Goal: Information Seeking & Learning: Learn about a topic

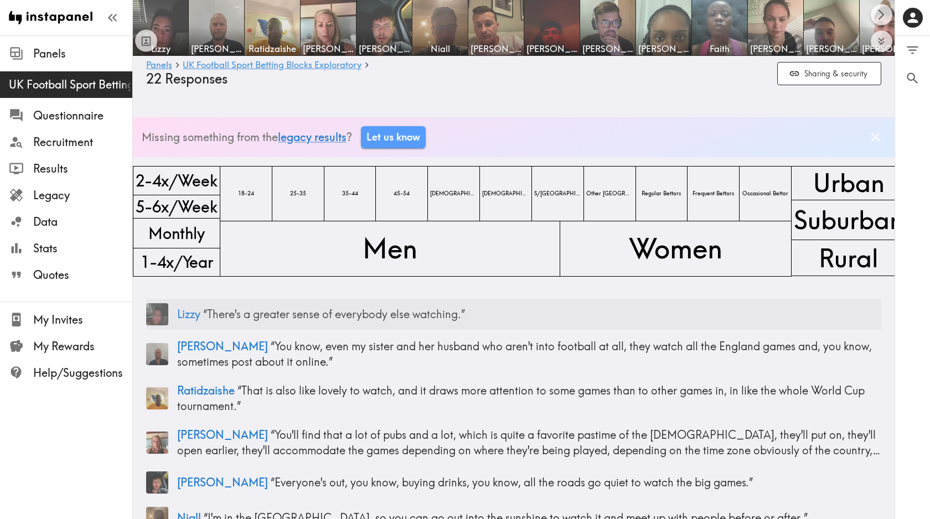
click at [262, 316] on p "[PERSON_NAME] “ There's a greater sense of everybody else watching. ”" at bounding box center [529, 315] width 704 height 16
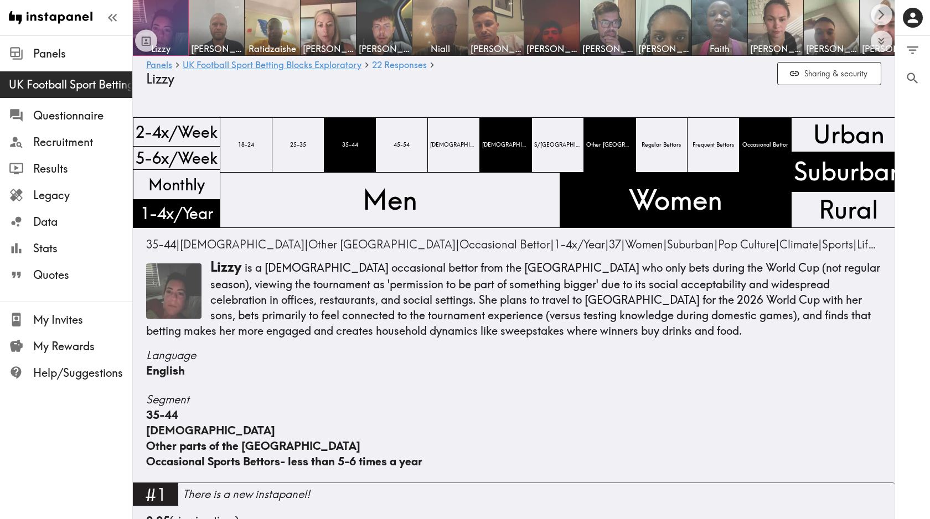
scroll to position [1433, 0]
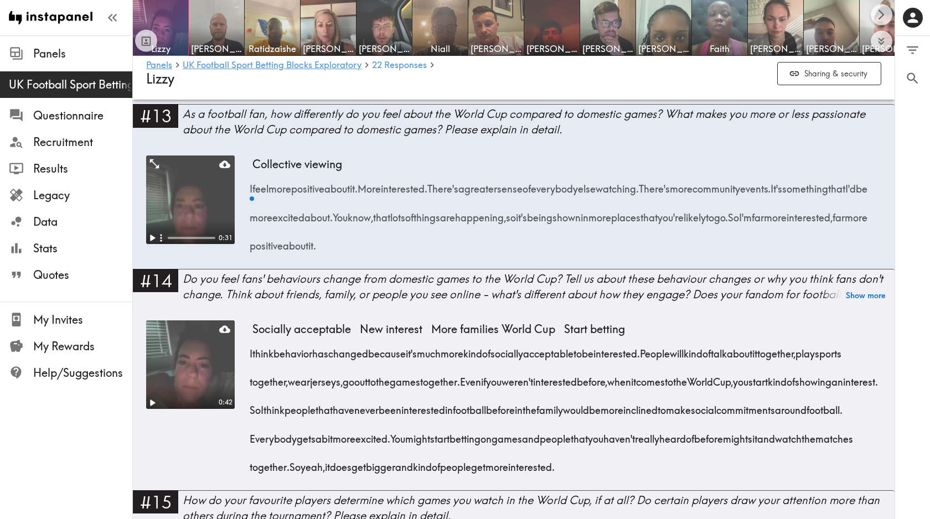
click at [175, 187] on video at bounding box center [190, 200] width 89 height 89
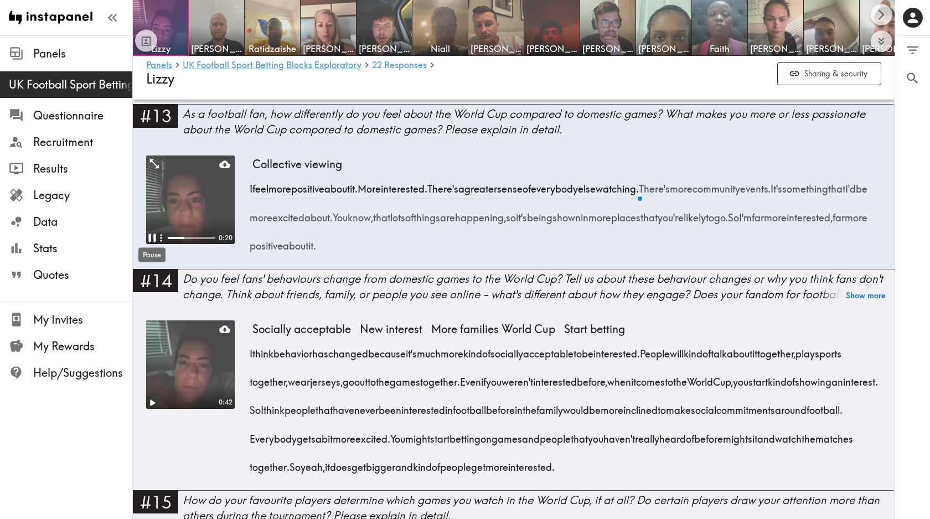
click at [153, 238] on icon "Pause" at bounding box center [152, 238] width 14 height 14
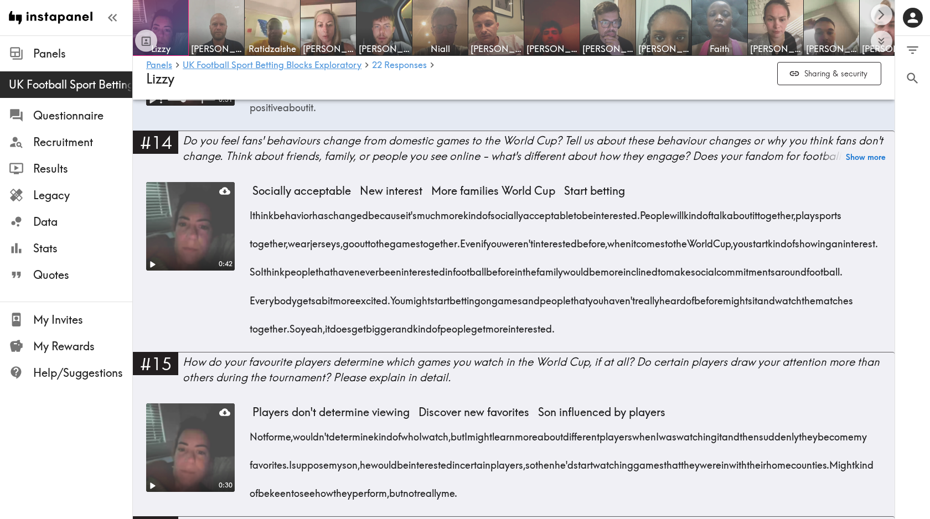
scroll to position [1572, 0]
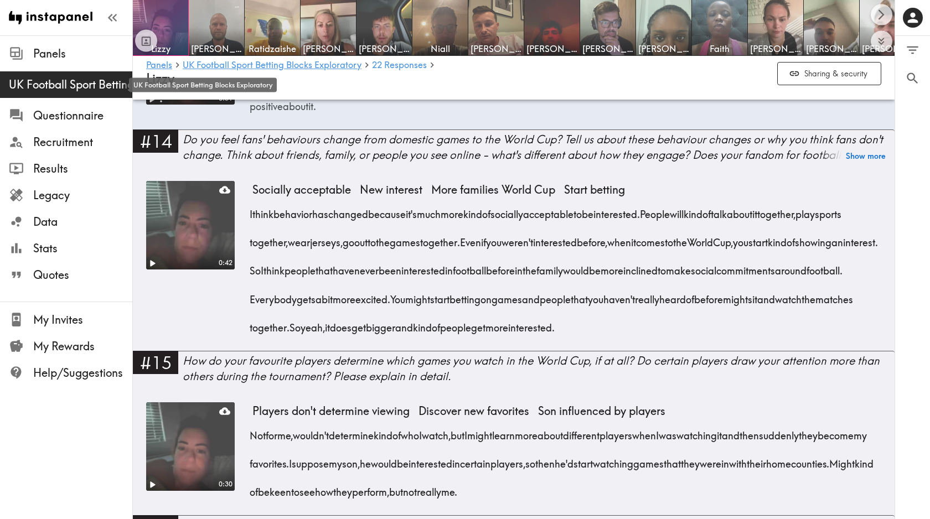
click at [66, 90] on span "UK Football Sport Betting Blocks Exploratory" at bounding box center [70, 85] width 123 height 16
click at [66, 81] on span "UK Football Sport Betting Blocks Exploratory" at bounding box center [70, 85] width 123 height 16
click at [145, 42] on icon "Toggle between responses and questions" at bounding box center [147, 40] width 8 height 8
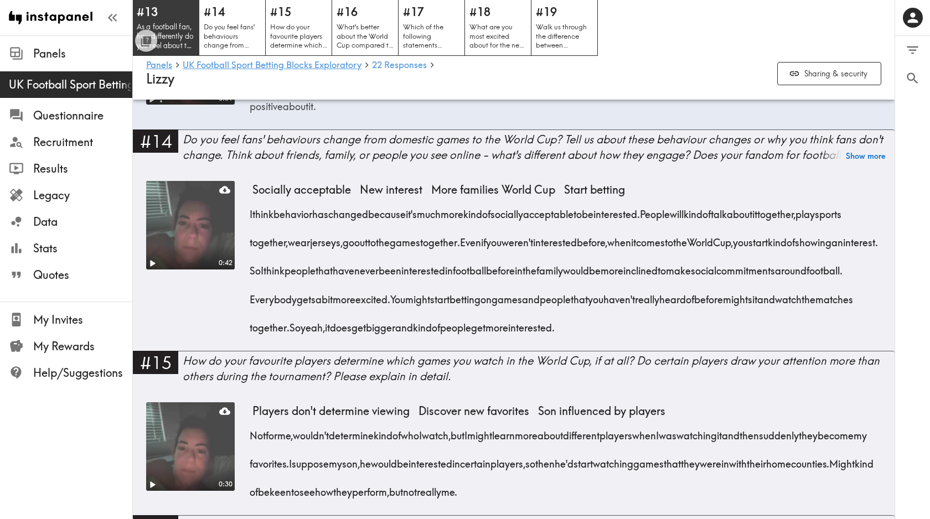
click at [176, 19] on h5 "#13" at bounding box center [166, 12] width 58 height 16
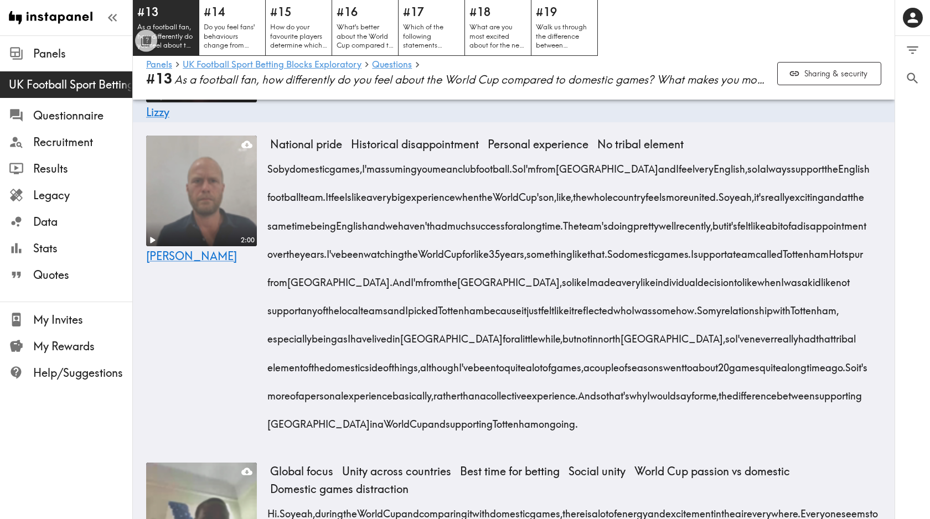
scroll to position [480, 0]
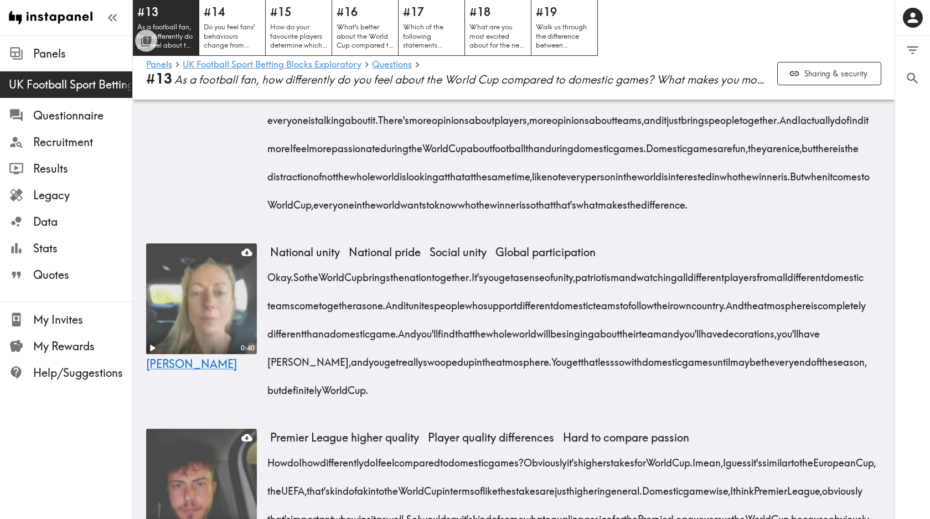
scroll to position [995, 0]
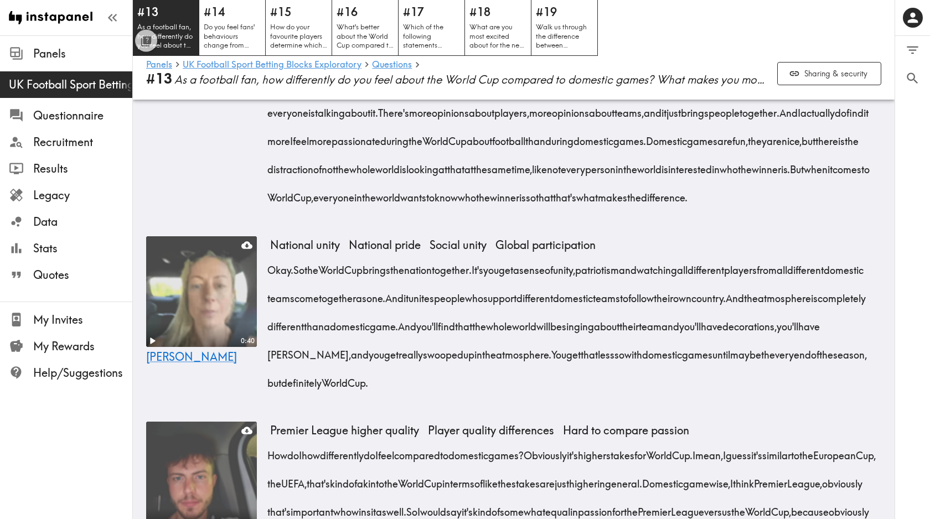
drag, startPoint x: 873, startPoint y: 323, endPoint x: 512, endPoint y: 303, distance: 361.0
click at [512, 303] on div "Okay. So the World Cup brings the nation together. It's you get a sense of unit…" at bounding box center [575, 323] width 611 height 142
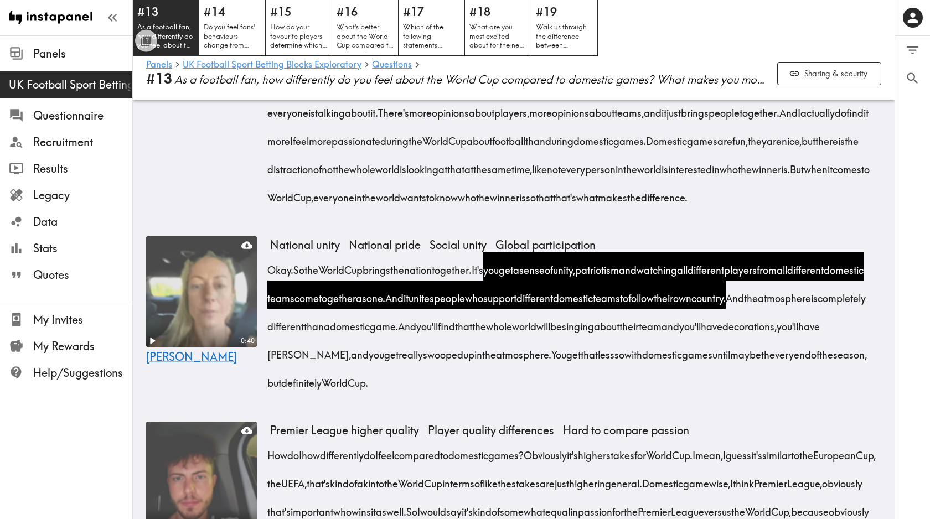
copy div "you get a sense of unity, patriotism and watching all different players from al…"
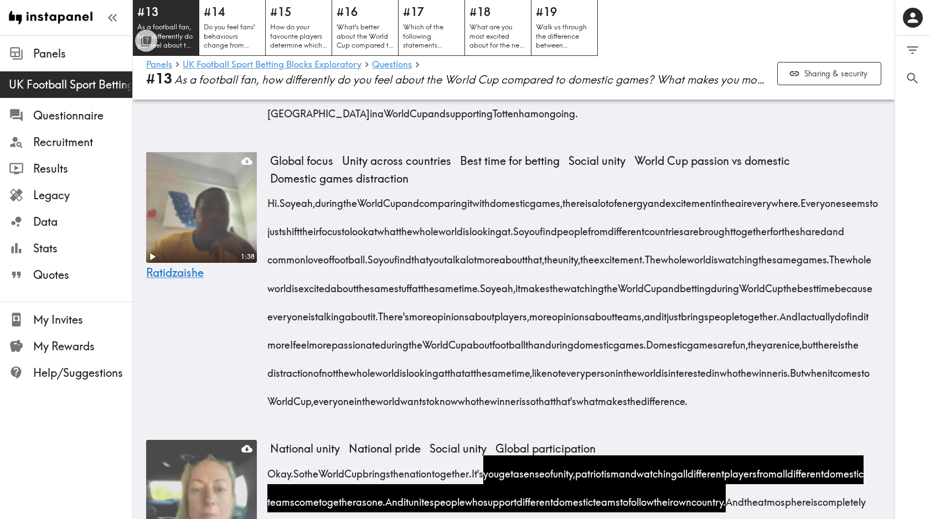
drag, startPoint x: 737, startPoint y: 315, endPoint x: 751, endPoint y: 282, distance: 36.2
click at [751, 282] on div "Hi. So yeah, during the World Cup and comparing it with domestic games, there i…" at bounding box center [575, 298] width 611 height 227
drag, startPoint x: 875, startPoint y: 316, endPoint x: 863, endPoint y: 256, distance: 61.0
click at [863, 256] on div "Hi. So yeah, during the World Cup and comparing it with domestic games, there i…" at bounding box center [575, 298] width 611 height 227
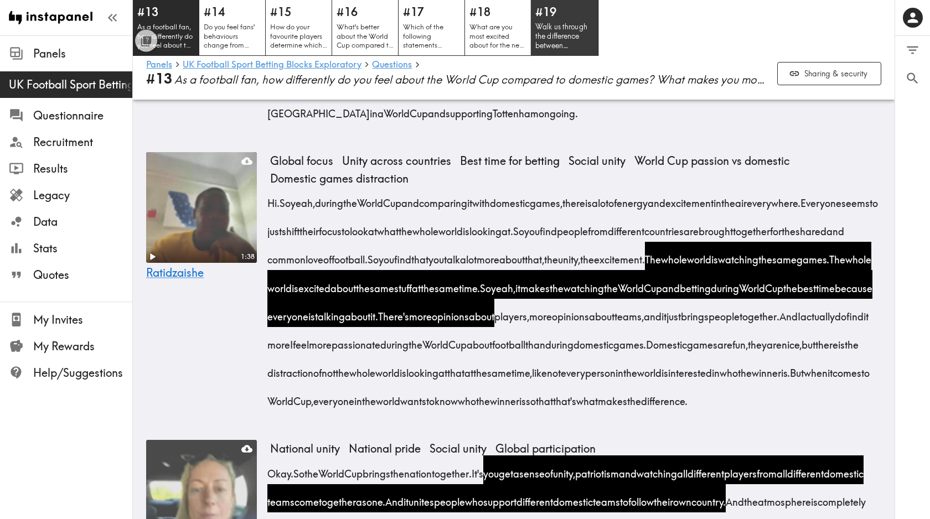
copy div "The whole world is watching the same games. The whole world is excited about th…"
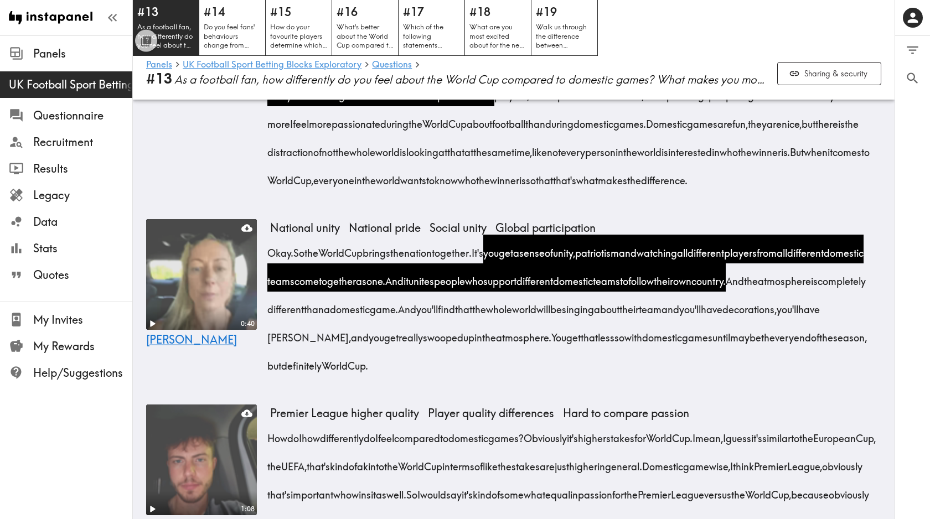
scroll to position [1014, 0]
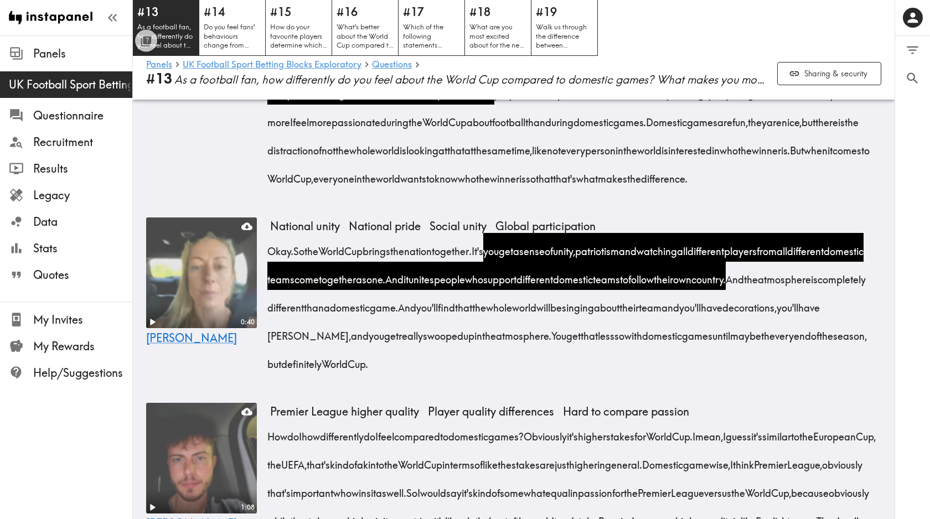
click at [900, 266] on div "0 0 Filter Responses Add matching question Search Question or answer text Quest…" at bounding box center [912, 277] width 35 height 483
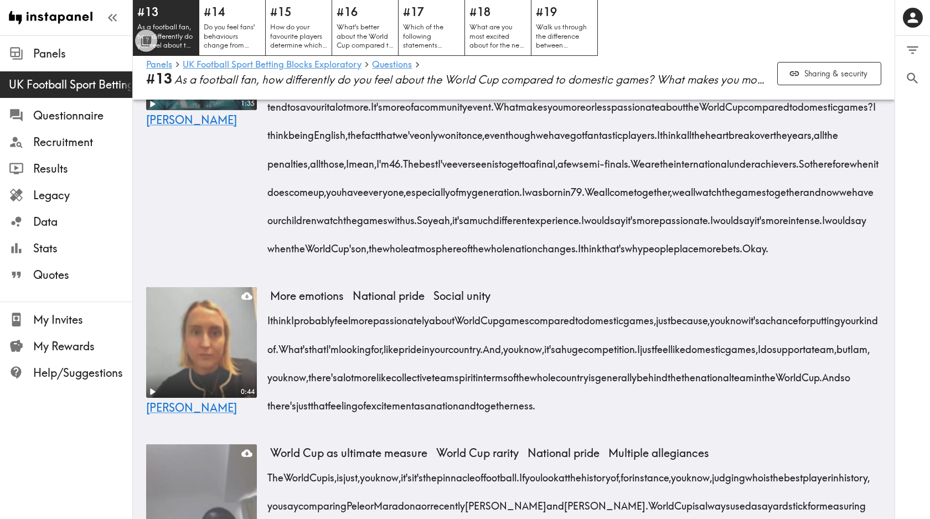
scroll to position [4546, 0]
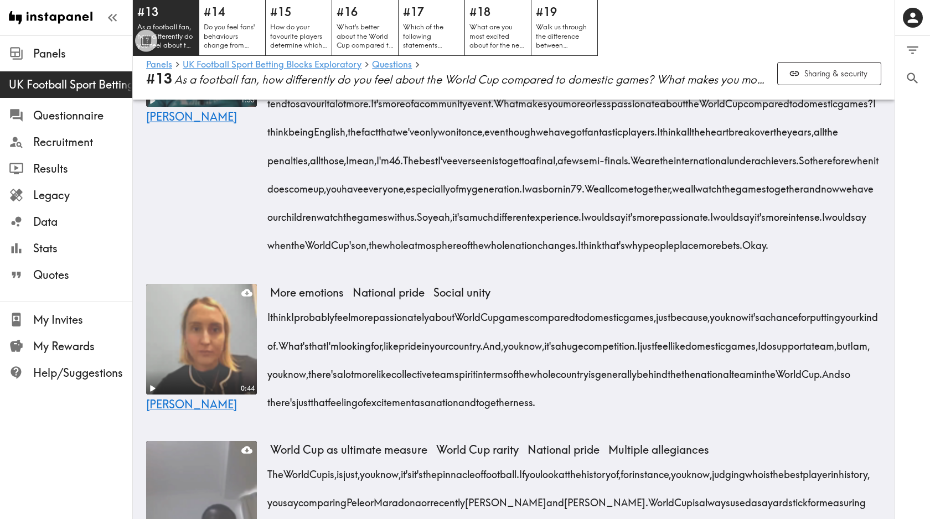
drag, startPoint x: 820, startPoint y: 262, endPoint x: 499, endPoint y: 226, distance: 322.5
copy div "It brings, you know, friends, family together, go to the pub, go watch it out, …"
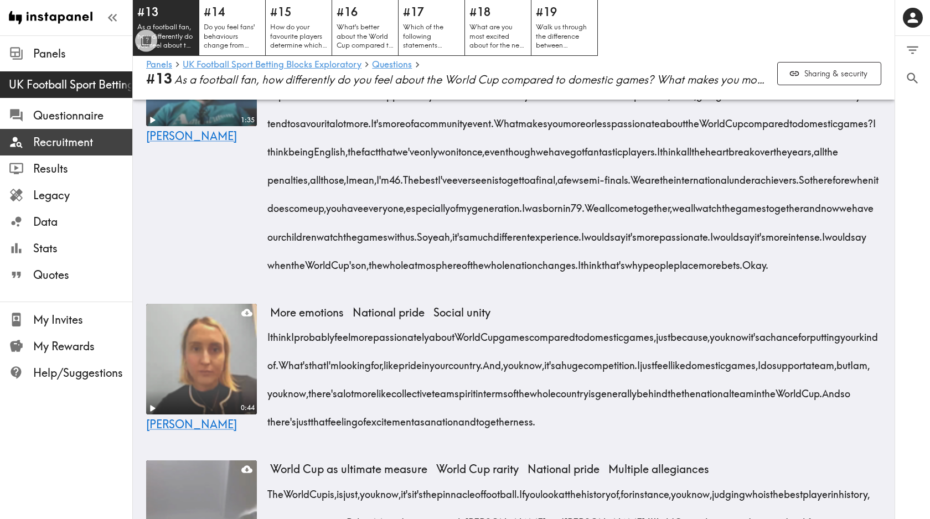
scroll to position [4566, 0]
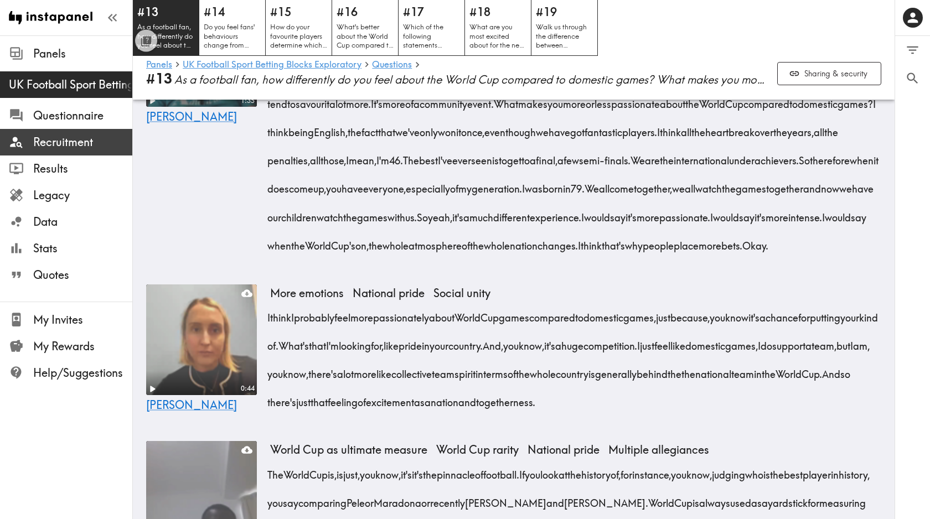
click at [78, 137] on span "Recruitment" at bounding box center [82, 143] width 99 height 16
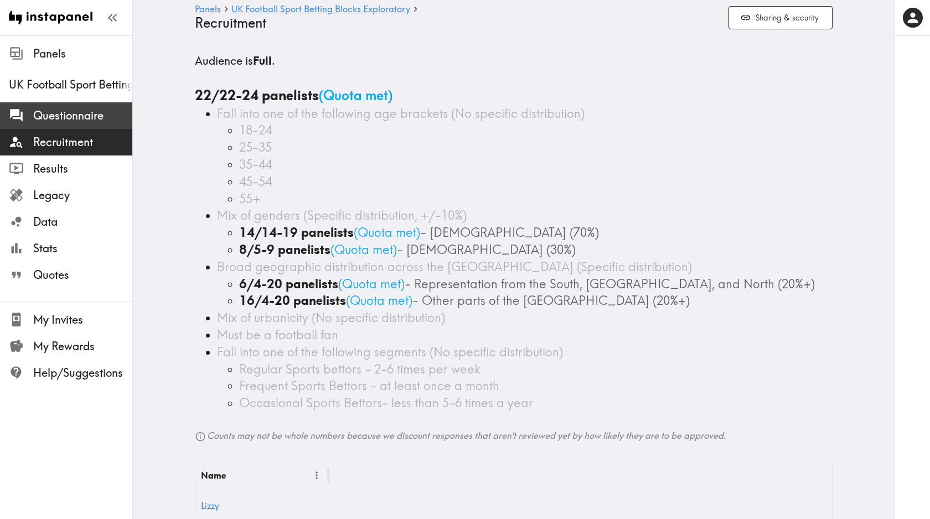
click at [79, 115] on span "Questionnaire" at bounding box center [82, 116] width 99 height 16
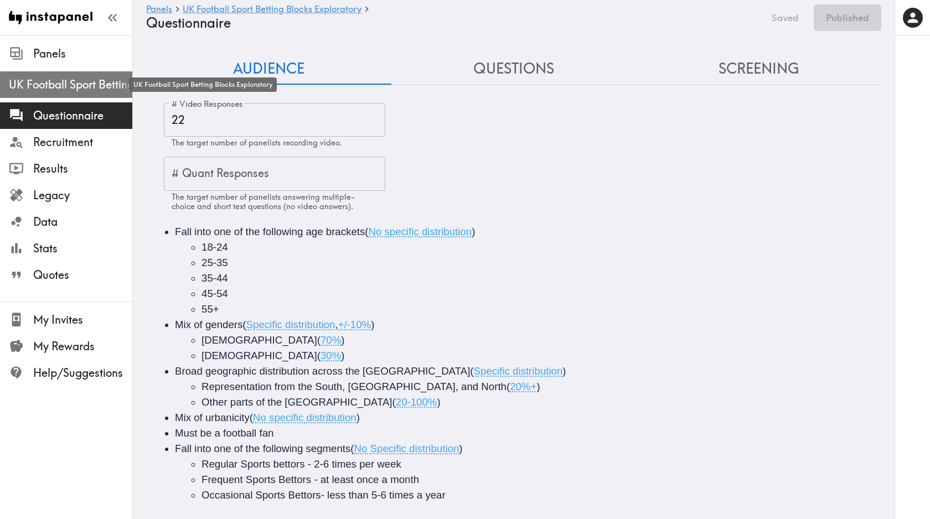
click at [77, 87] on span "UK Football Sport Betting Blocks Exploratory" at bounding box center [70, 85] width 123 height 16
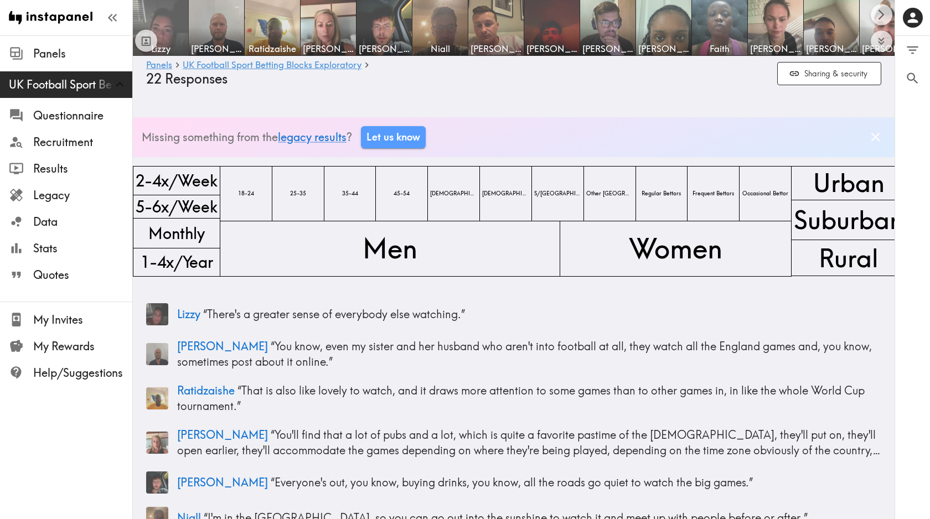
click at [171, 19] on img at bounding box center [161, 28] width 58 height 58
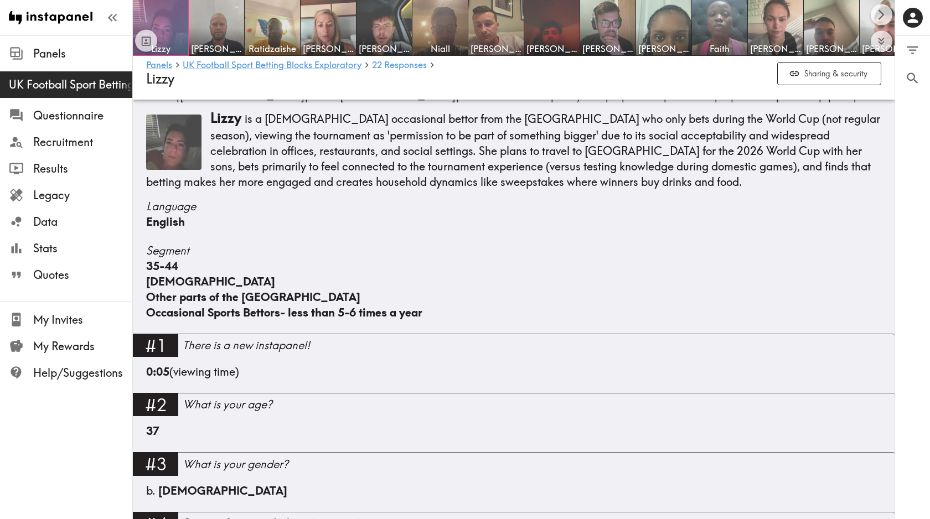
scroll to position [149, 0]
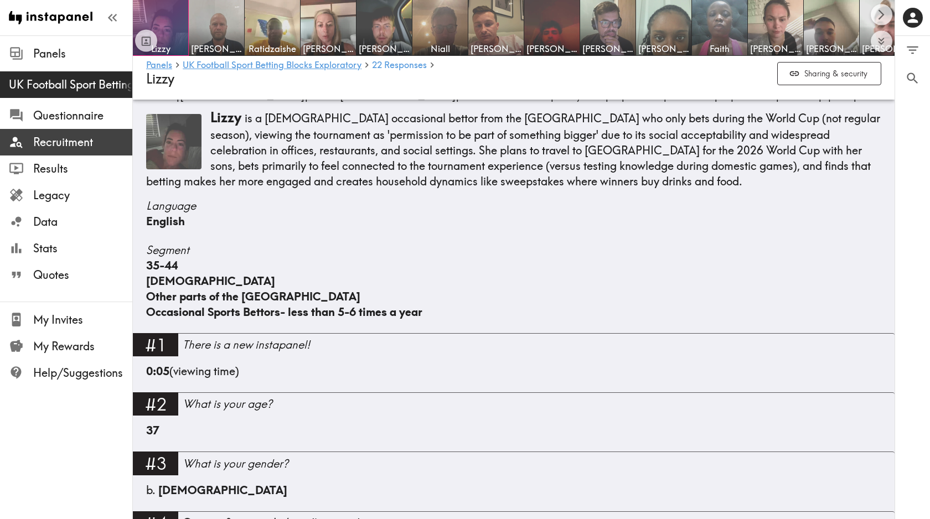
click at [78, 136] on span "Recruitment" at bounding box center [82, 143] width 99 height 16
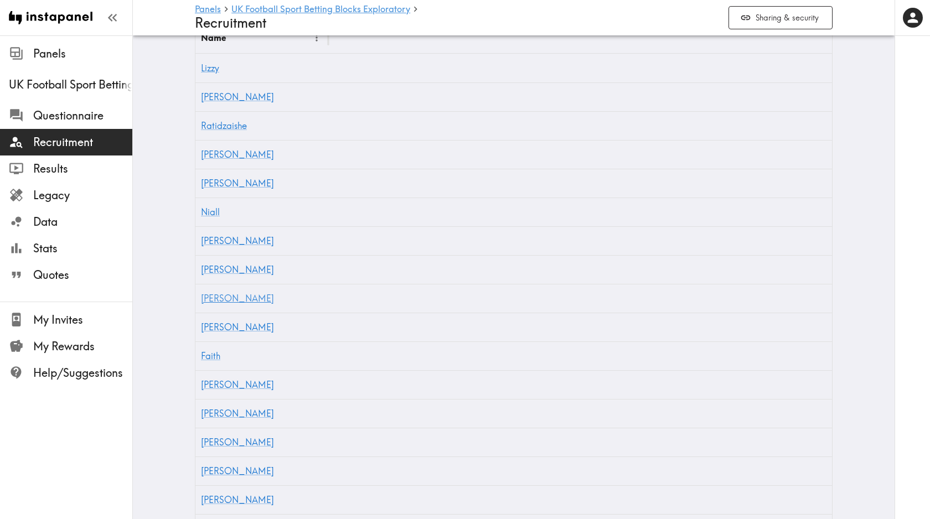
scroll to position [437, 0]
click at [207, 154] on link "[PERSON_NAME]" at bounding box center [237, 154] width 73 height 11
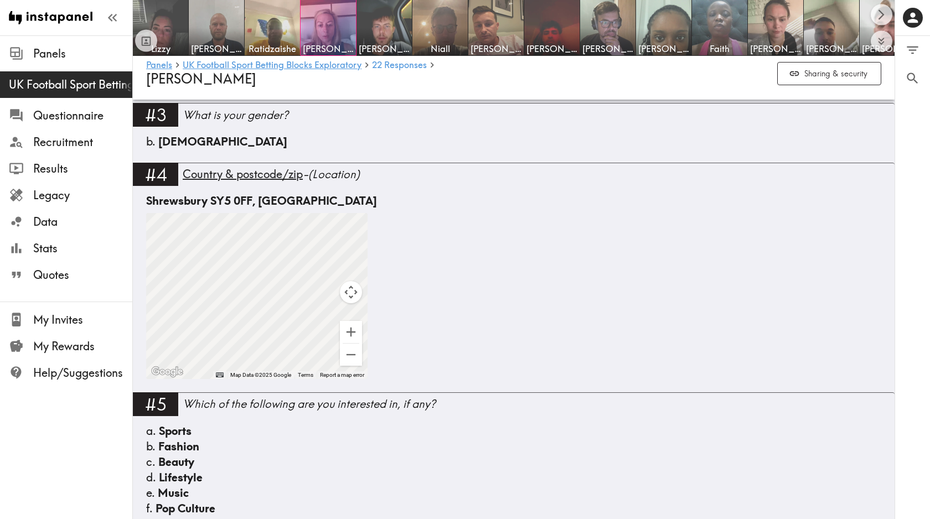
scroll to position [504, 0]
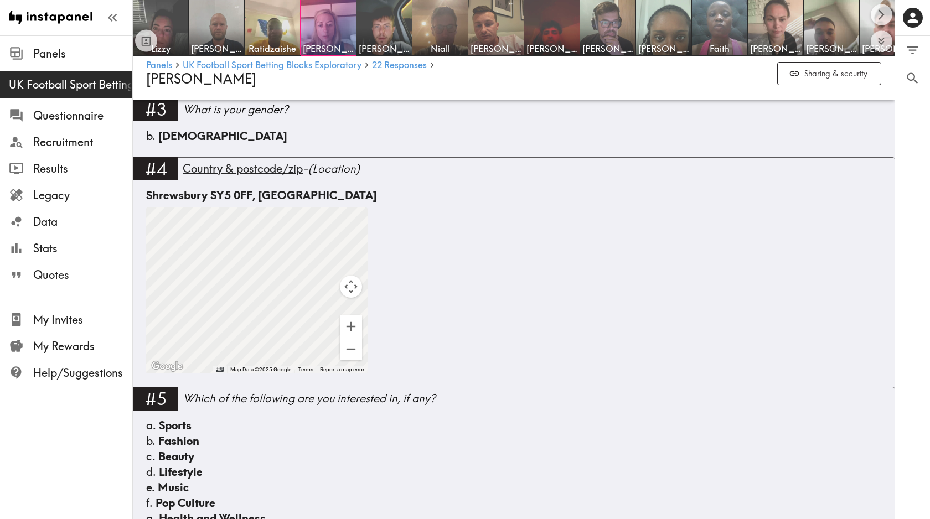
click at [185, 198] on div "Shrewsbury SY5 0FF, [GEOGRAPHIC_DATA]" at bounding box center [513, 196] width 735 height 16
copy div "[GEOGRAPHIC_DATA]"
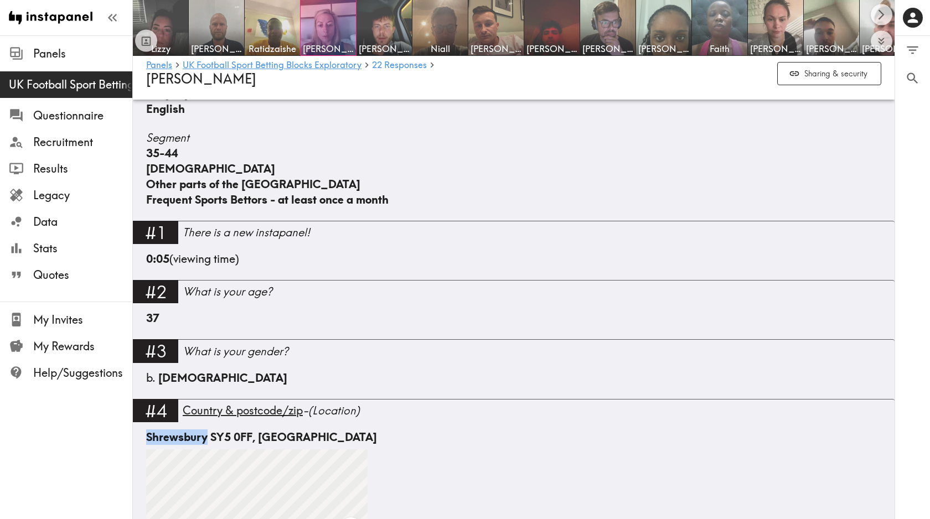
scroll to position [262, 0]
click at [223, 65] on link "UK Football Sport Betting Blocks Exploratory" at bounding box center [272, 65] width 179 height 11
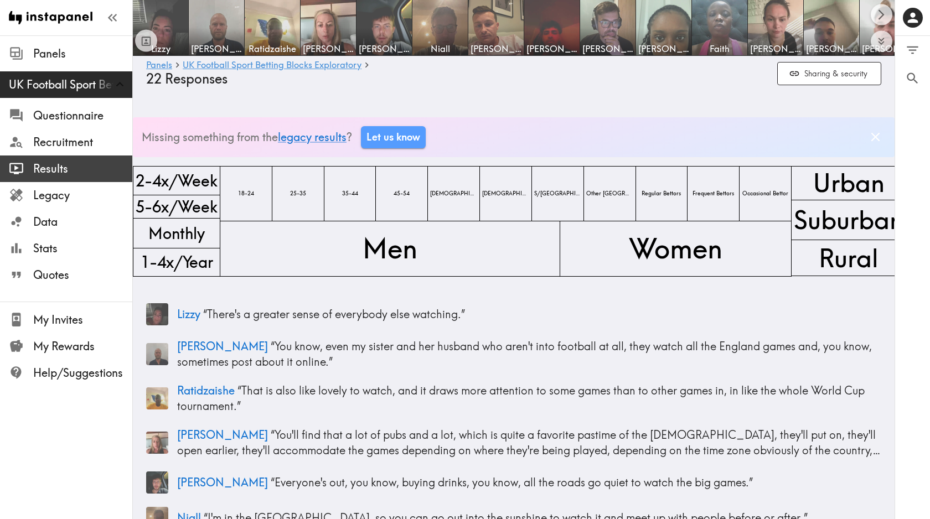
click at [71, 173] on span "Results" at bounding box center [82, 169] width 99 height 16
click at [167, 66] on link "Panels" at bounding box center [159, 65] width 26 height 11
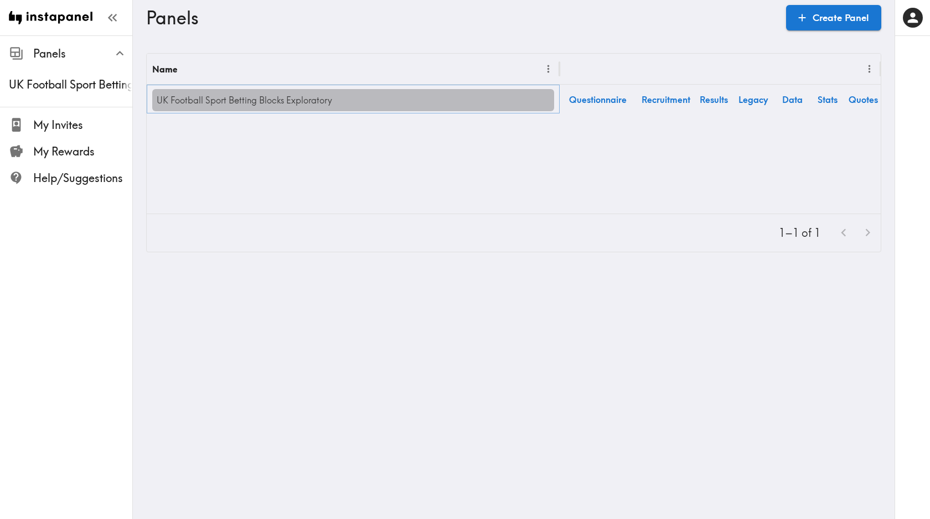
click at [310, 100] on link "UK Football Sport Betting Blocks Exploratory" at bounding box center [353, 100] width 402 height 22
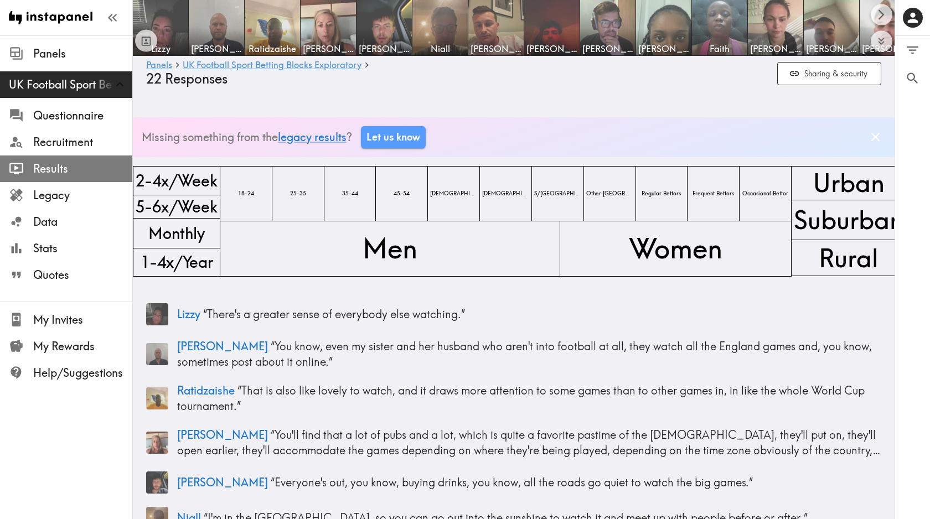
click at [53, 168] on span "Results" at bounding box center [82, 169] width 99 height 16
click at [232, 67] on link "UK Football Sport Betting Blocks Exploratory" at bounding box center [272, 65] width 179 height 11
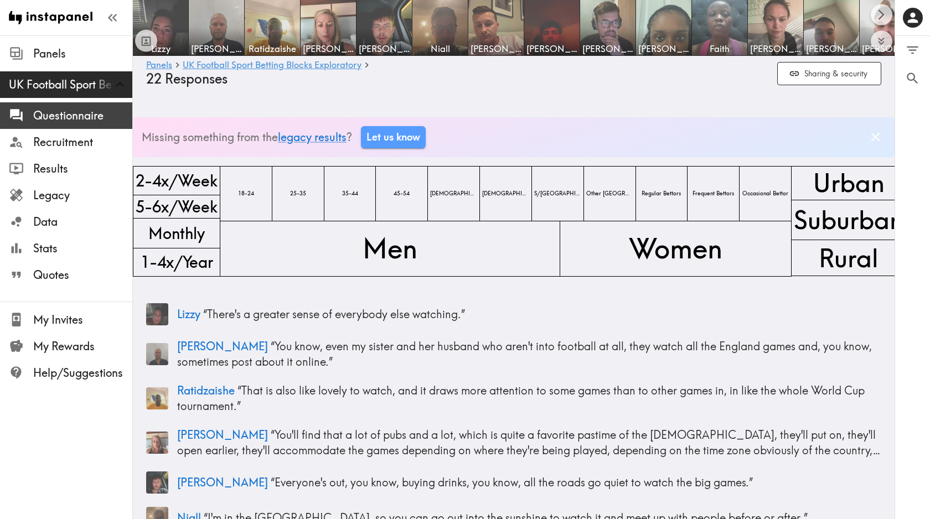
click at [70, 115] on span "Questionnaire" at bounding box center [82, 116] width 99 height 16
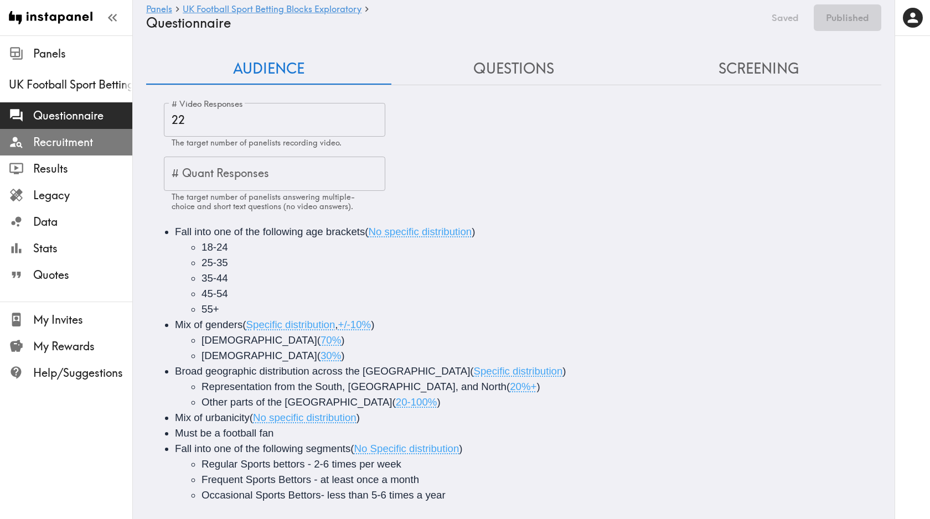
click at [78, 131] on div "Recruitment" at bounding box center [66, 142] width 132 height 29
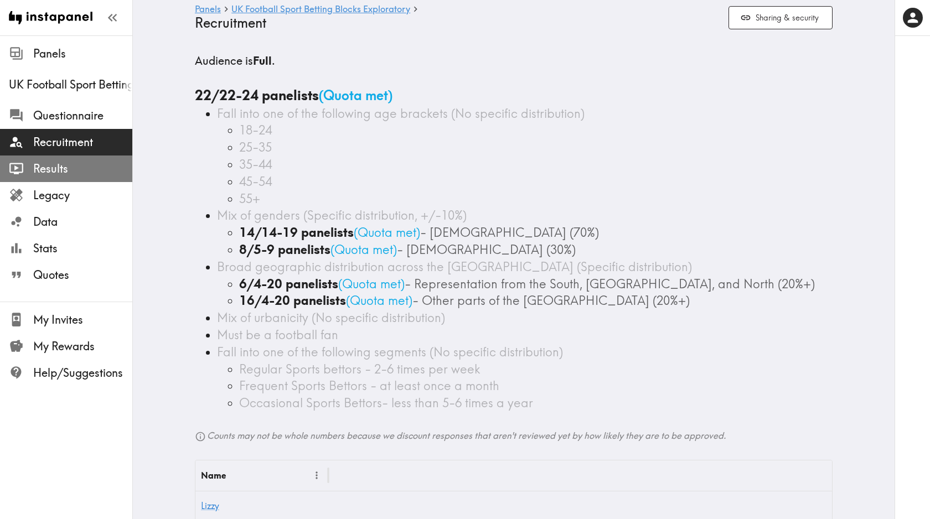
click at [73, 172] on span "Results" at bounding box center [82, 169] width 99 height 16
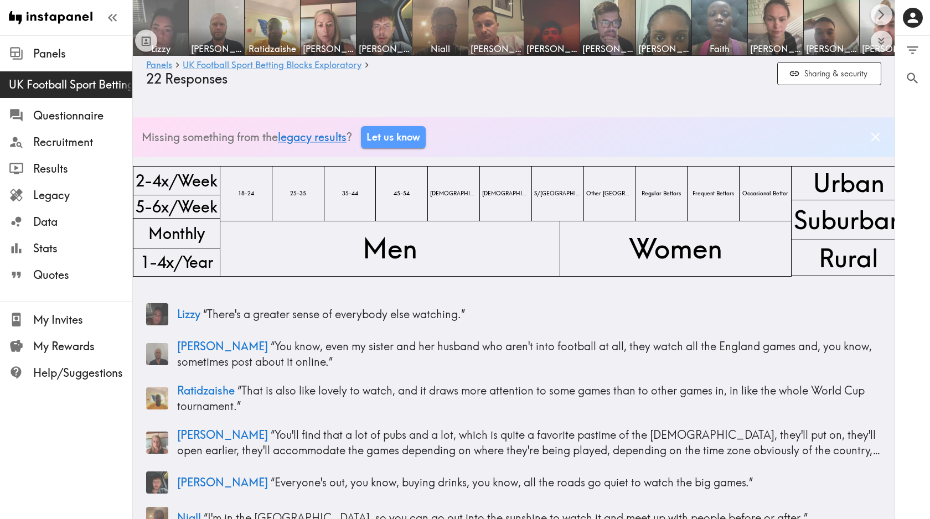
click at [168, 27] on img at bounding box center [161, 28] width 58 height 58
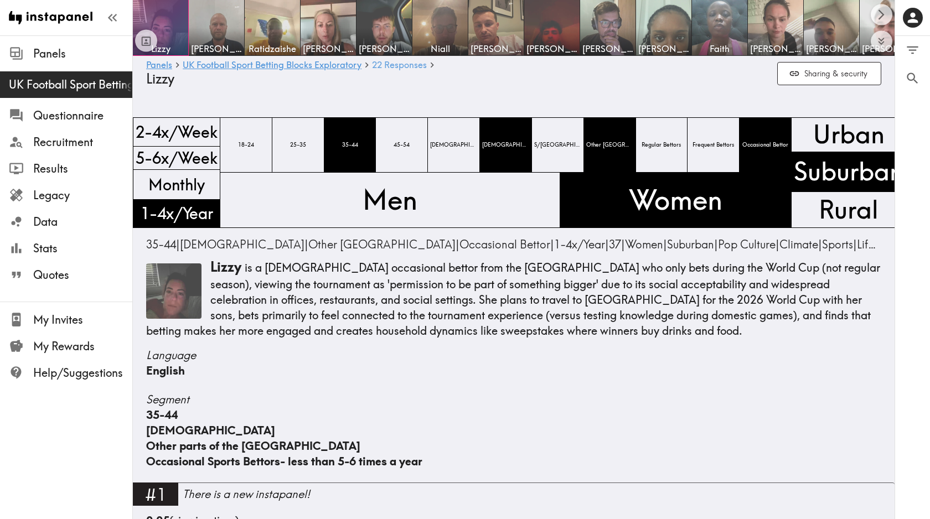
click at [393, 68] on span "22 Responses" at bounding box center [399, 64] width 55 height 9
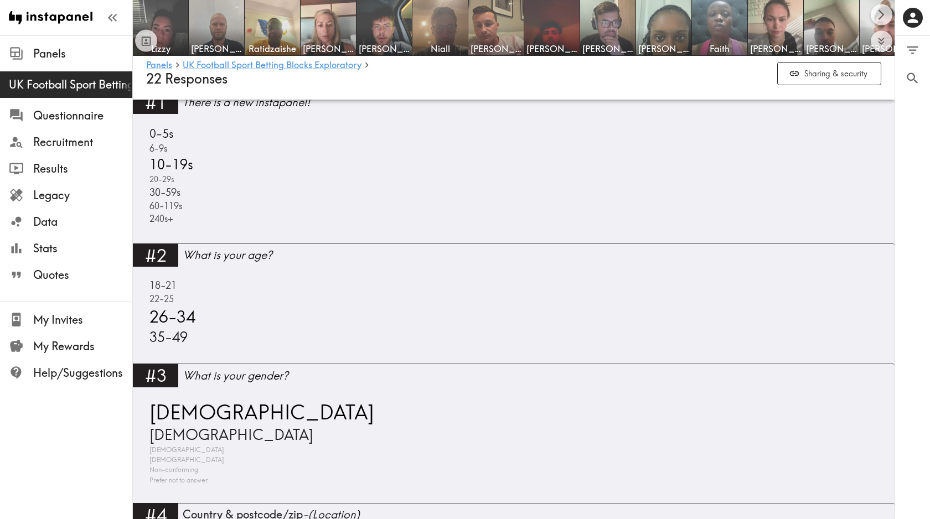
scroll to position [972, 0]
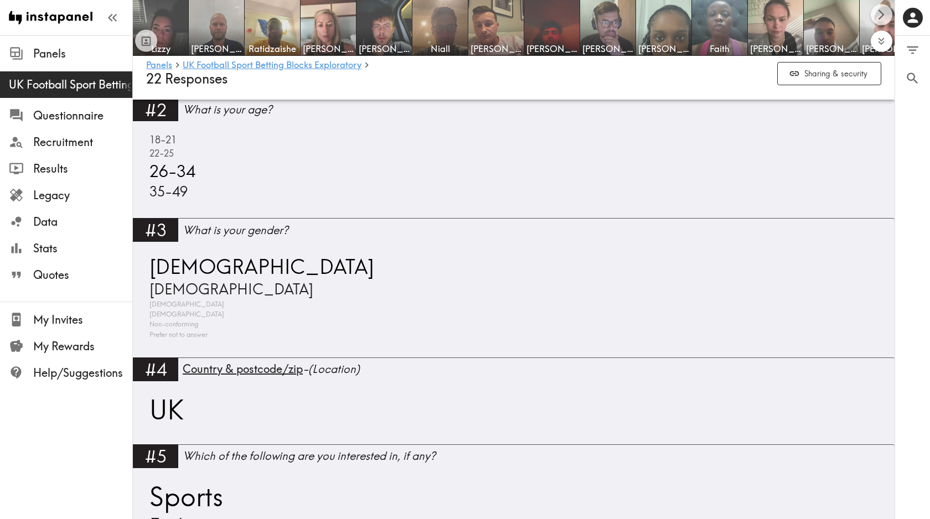
click at [881, 38] on icon "Expand to show all items" at bounding box center [881, 41] width 13 height 13
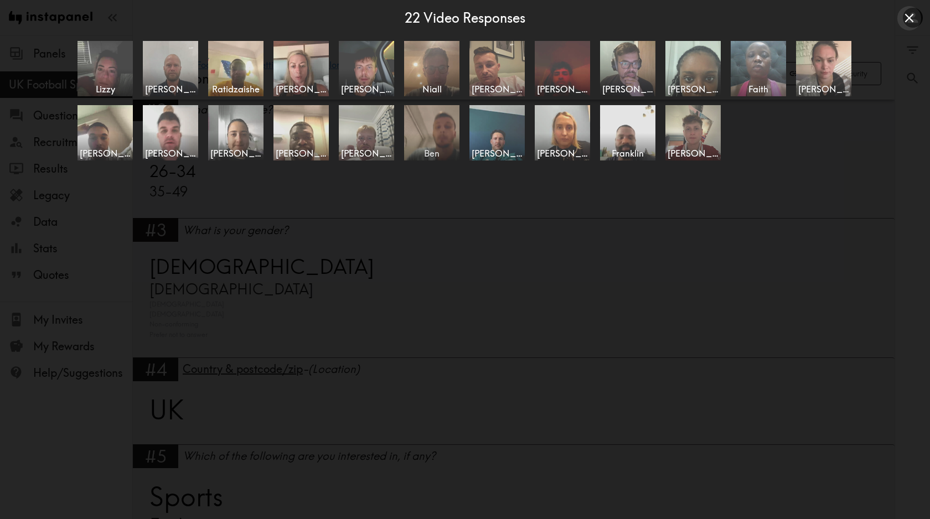
click at [424, 128] on img at bounding box center [432, 133] width 58 height 58
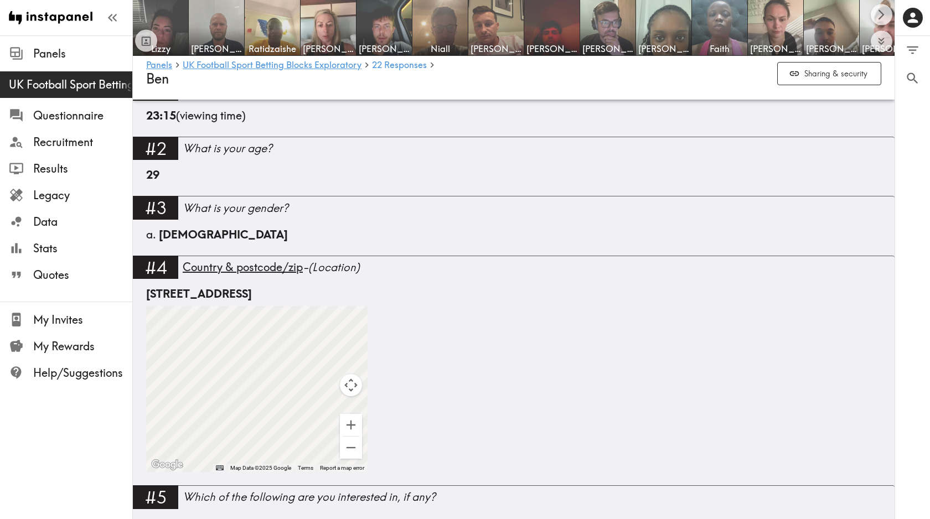
scroll to position [406, 0]
click at [247, 290] on div "Fairmile Rd, Christchurch BH23 2LJ, UK" at bounding box center [513, 294] width 735 height 16
copy div "Christchurch"
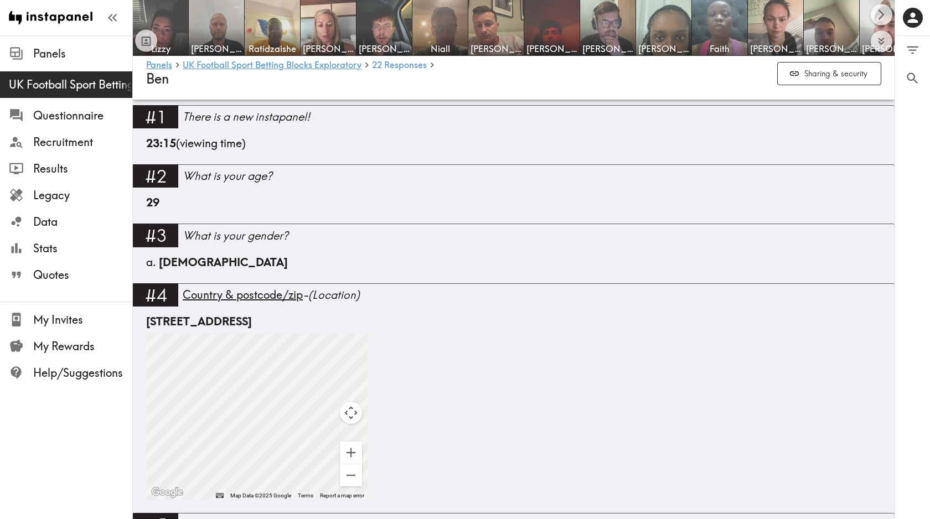
scroll to position [370, 0]
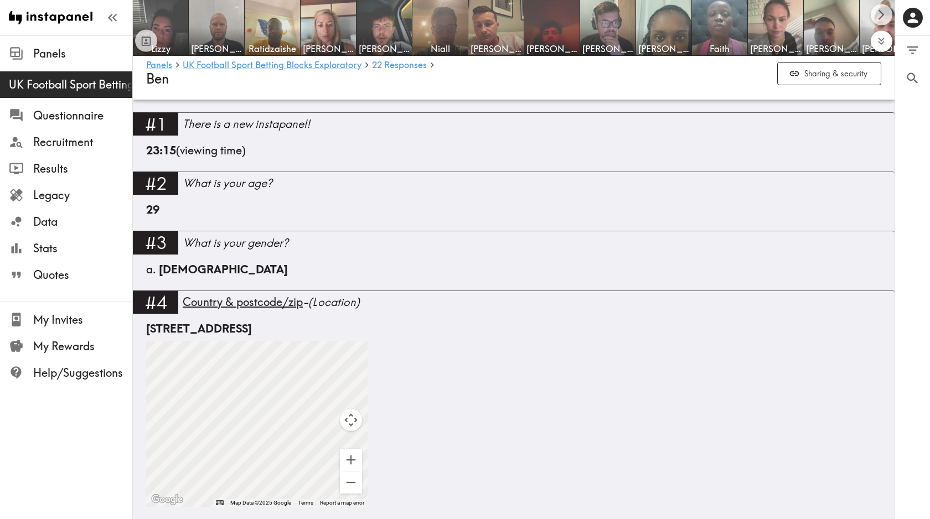
click at [881, 43] on icon "Expand to show all items" at bounding box center [881, 41] width 13 height 13
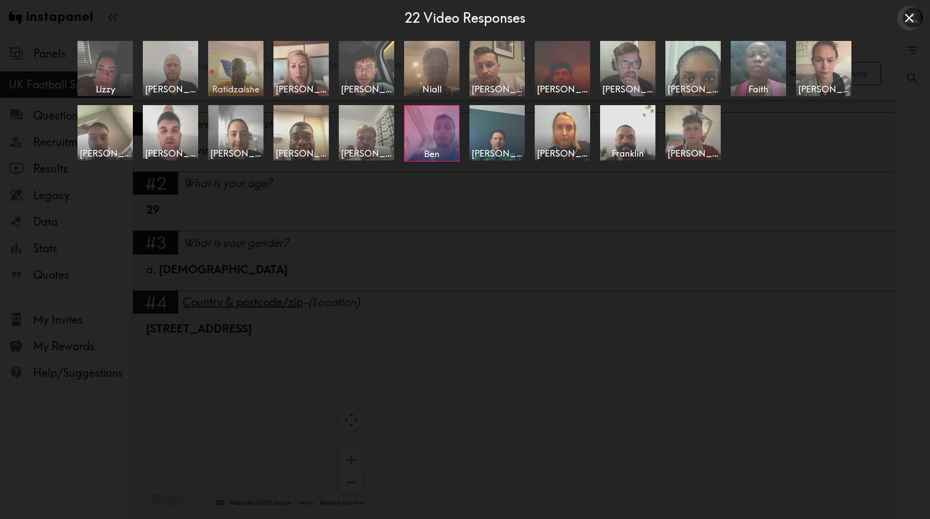
click at [238, 76] on img at bounding box center [236, 68] width 58 height 58
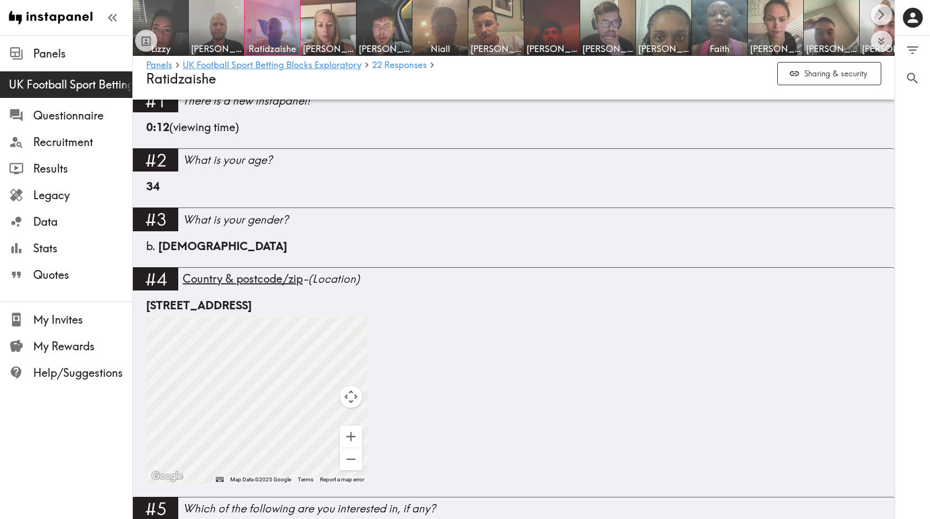
scroll to position [394, 0]
click at [190, 307] on div "The Crescent, Wharley End, Cranfield, Bedford MK43 0SU, UK" at bounding box center [513, 305] width 735 height 16
copy div "The Crescent, Wharley End, Cranfield, Bedford MK43 0SU, UK"
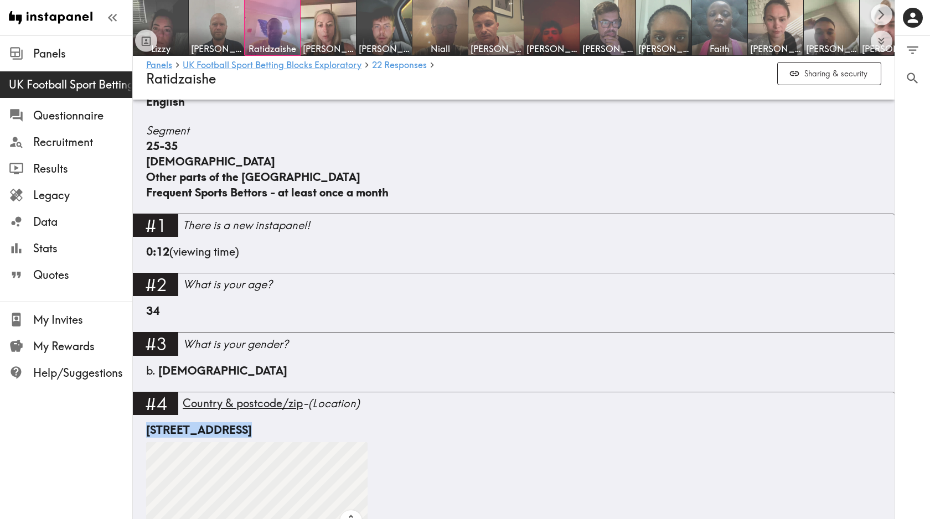
scroll to position [97, 0]
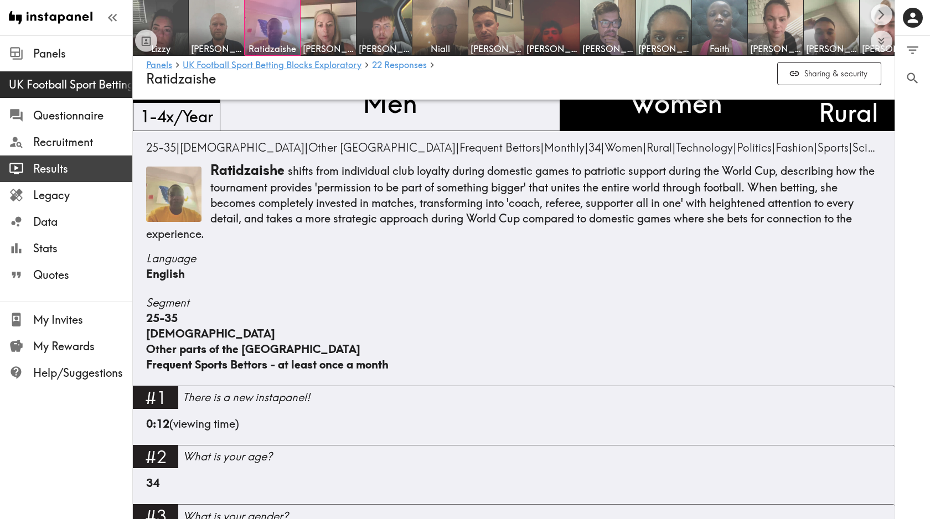
click at [58, 169] on span "Results" at bounding box center [82, 169] width 99 height 16
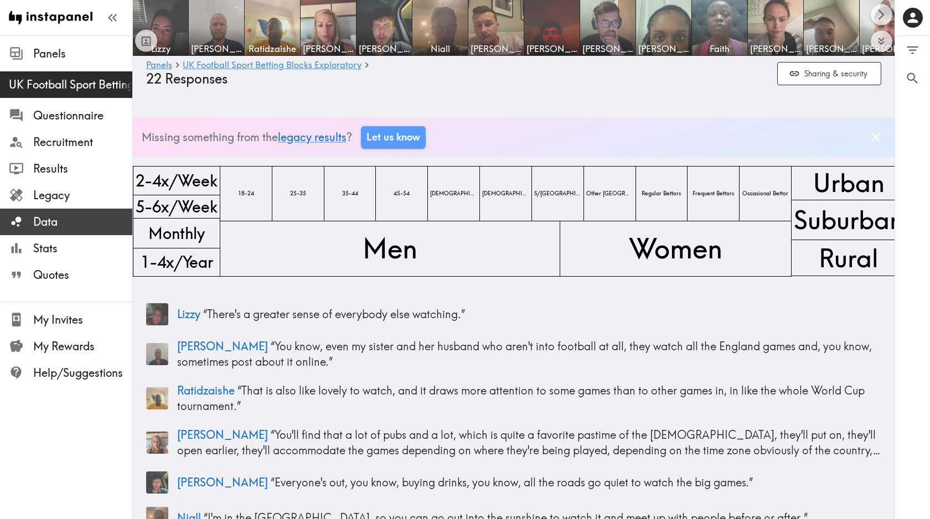
click at [47, 216] on span "Data" at bounding box center [82, 222] width 99 height 16
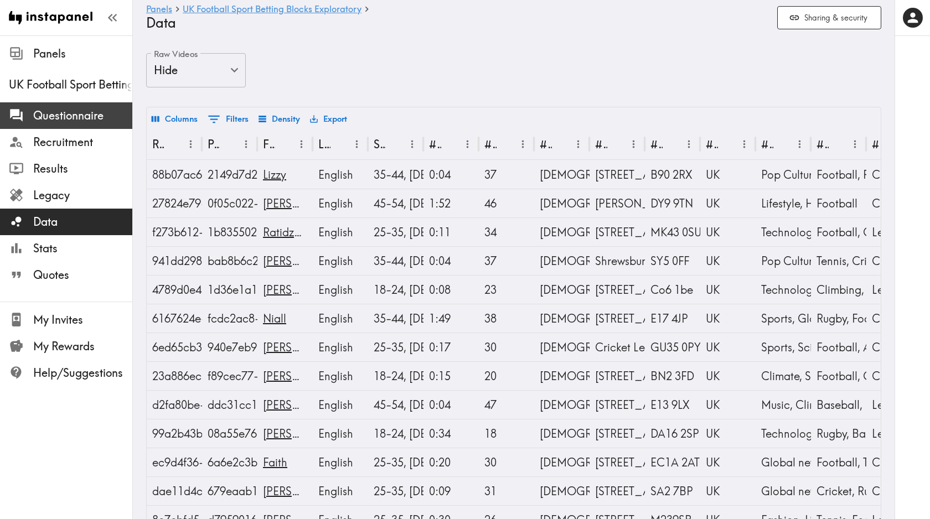
click at [79, 116] on span "Questionnaire" at bounding box center [82, 116] width 99 height 16
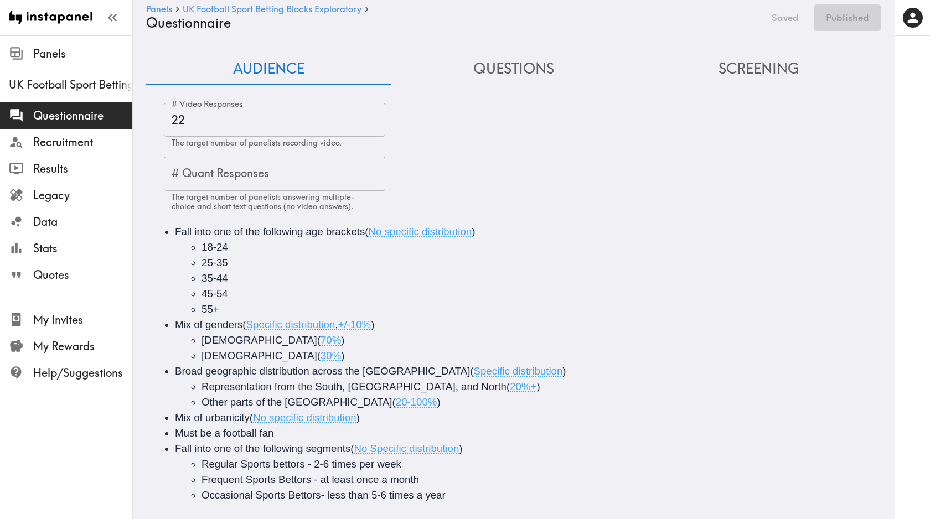
scroll to position [15, 0]
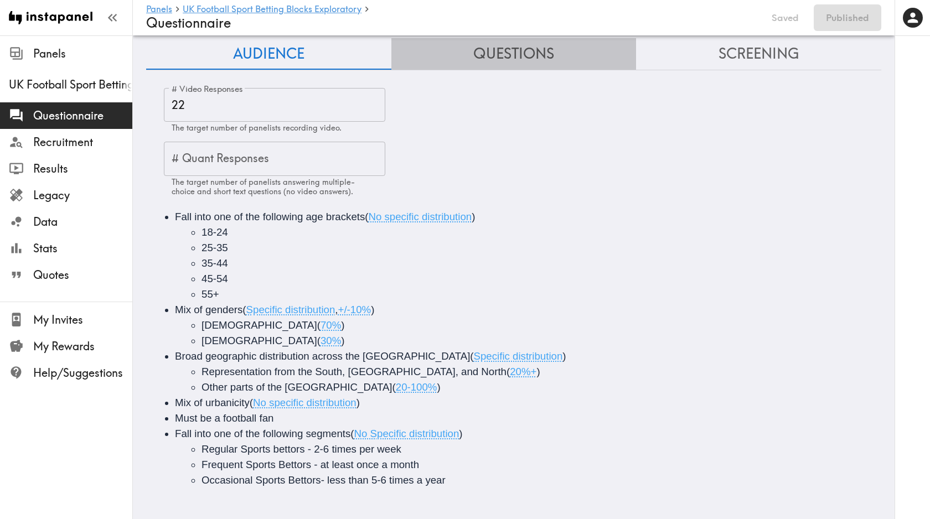
click at [533, 60] on button "Questions" at bounding box center [513, 54] width 245 height 32
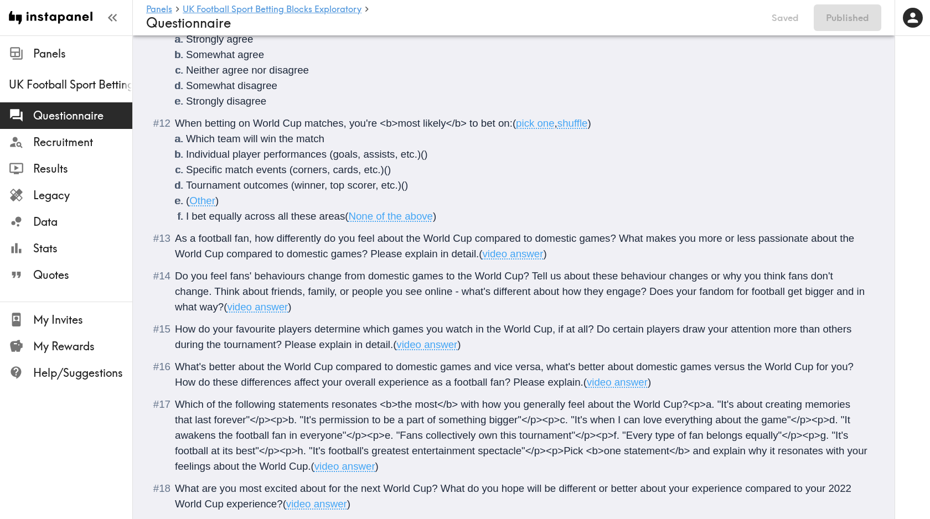
scroll to position [1211, 0]
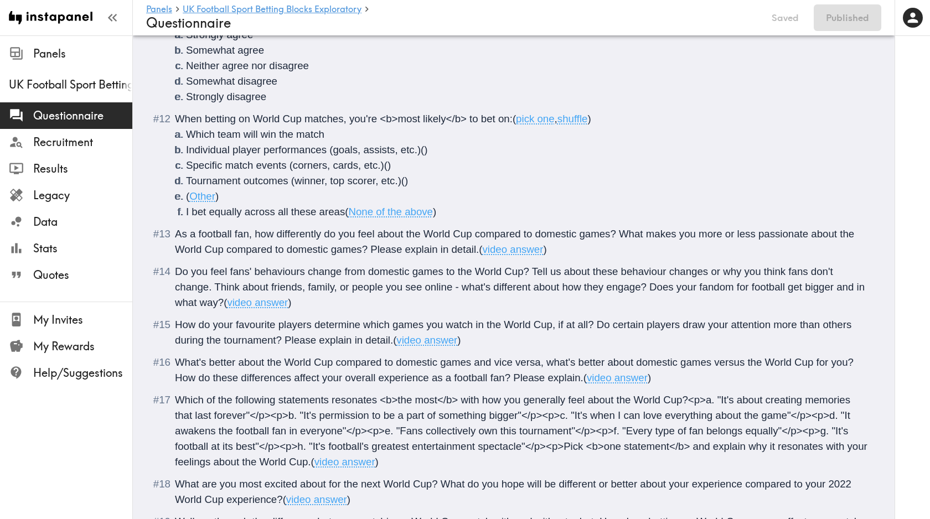
click at [506, 249] on span "video answer" at bounding box center [513, 250] width 61 height 12
click at [506, 248] on span "video answer" at bounding box center [513, 250] width 61 height 12
click at [333, 238] on span "As a football fan, how differently do you feel about the World Cup compared to …" at bounding box center [516, 241] width 682 height 27
click at [175, 236] on div "As a football fan, how differently do you feel about the World Cup compared to …" at bounding box center [521, 241] width 693 height 31
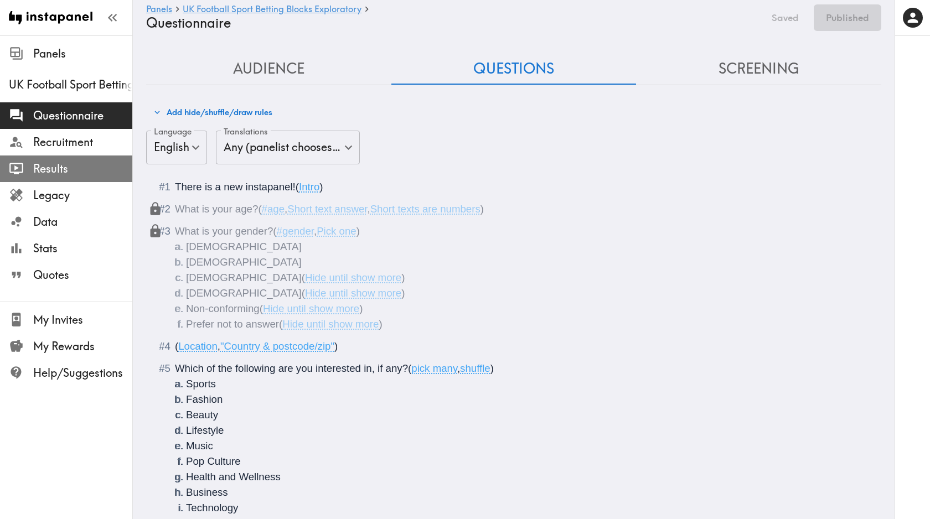
click at [74, 174] on span "Results" at bounding box center [82, 169] width 99 height 16
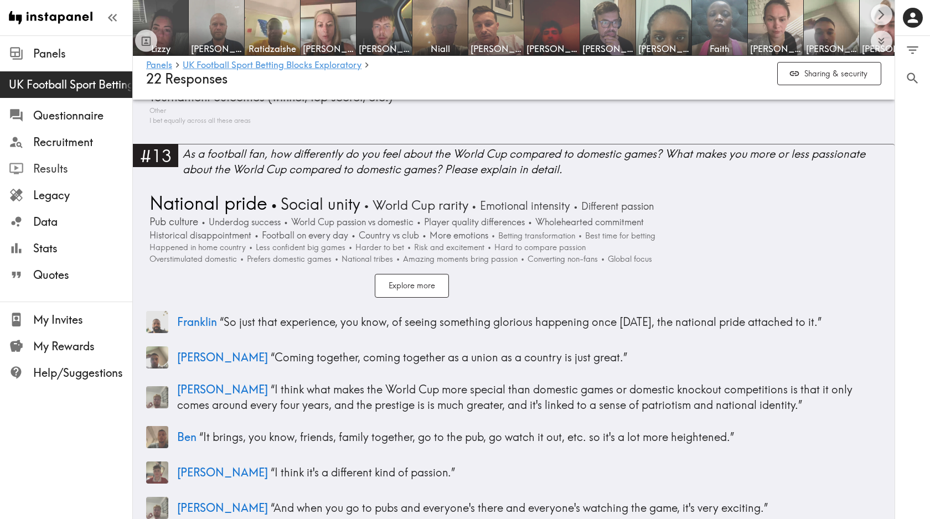
scroll to position [2841, 0]
click at [506, 156] on div "As a football fan, how differently do you feel about the World Cup compared to …" at bounding box center [539, 161] width 712 height 31
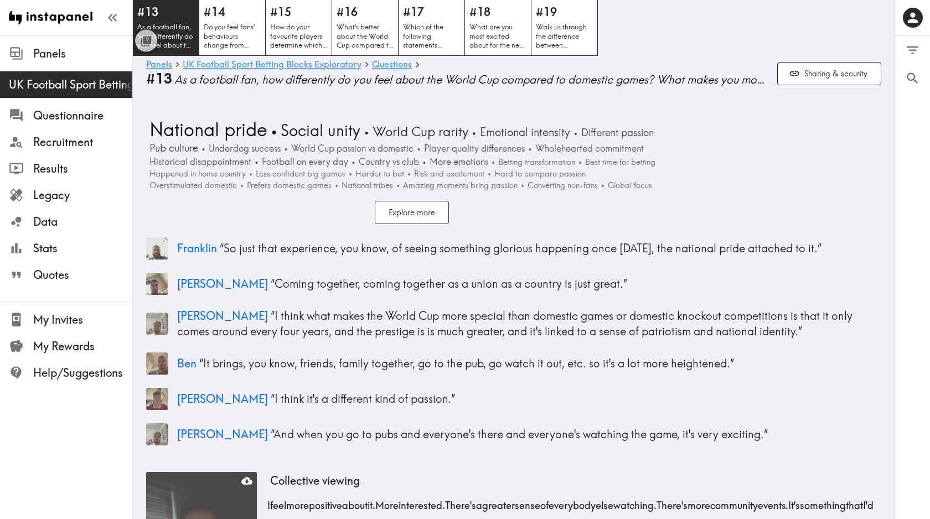
click at [183, 40] on p "As a football fan, how differently do you feel about the World Cup compared to …" at bounding box center [165, 36] width 57 height 28
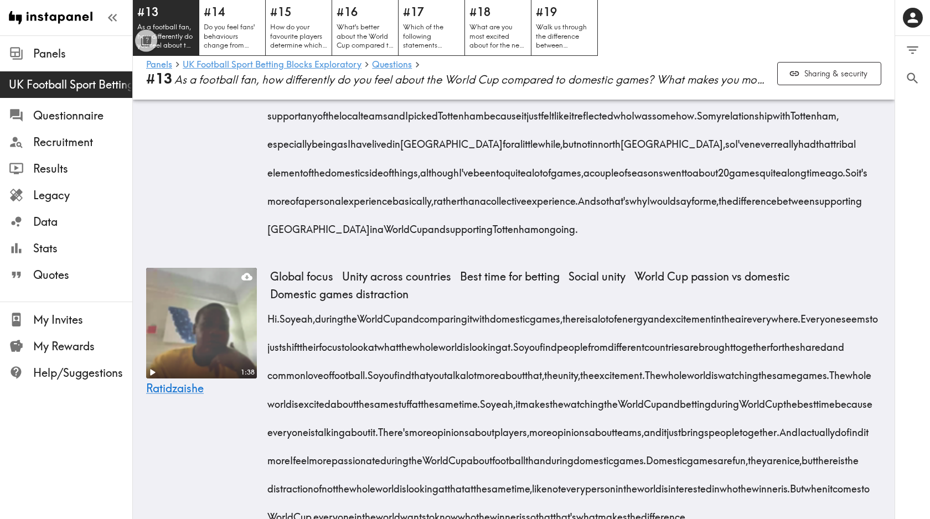
scroll to position [766, 0]
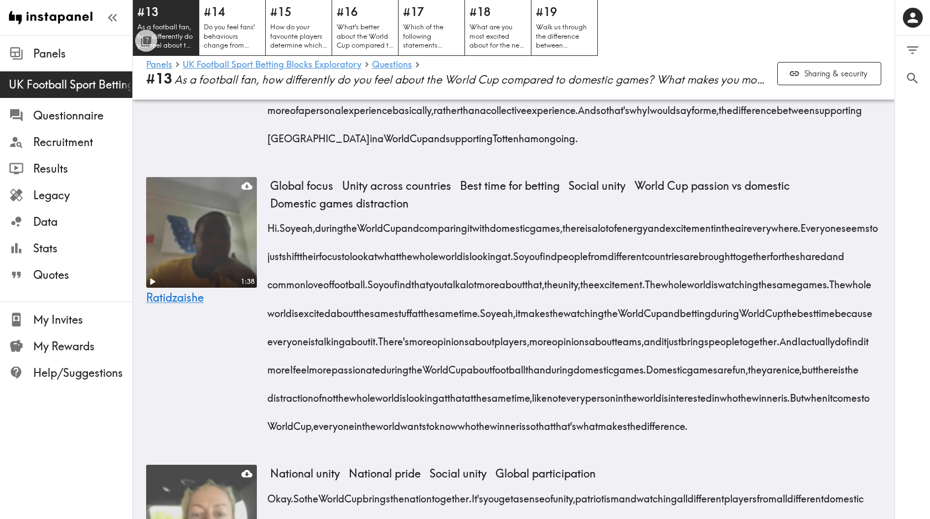
click at [211, 248] on video at bounding box center [201, 232] width 116 height 116
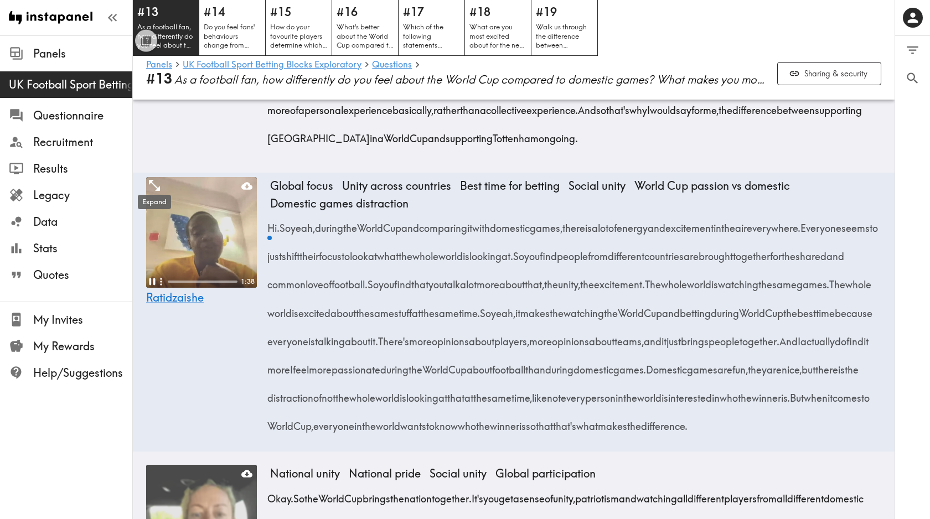
click at [156, 187] on div "Expand" at bounding box center [154, 198] width 35 height 23
click at [156, 184] on icon "Expand" at bounding box center [154, 185] width 14 height 14
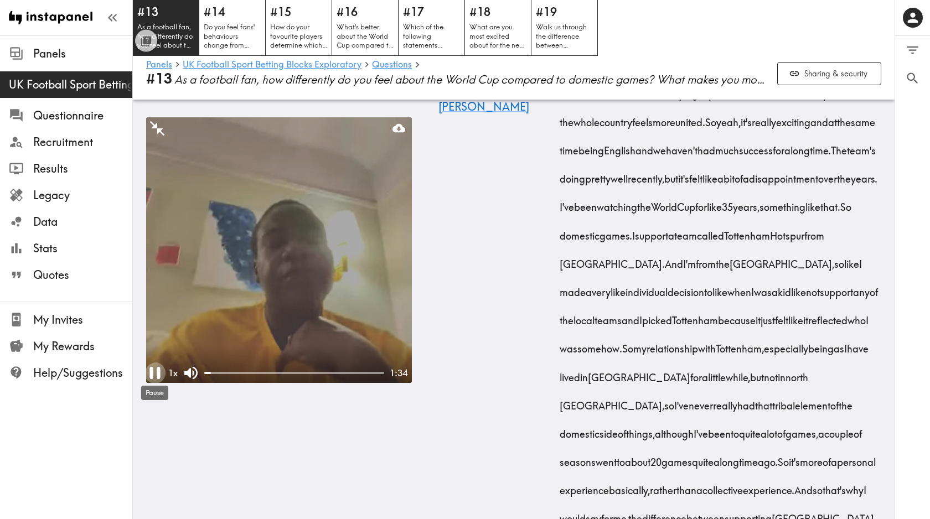
click at [157, 371] on icon "Pause" at bounding box center [154, 373] width 11 height 12
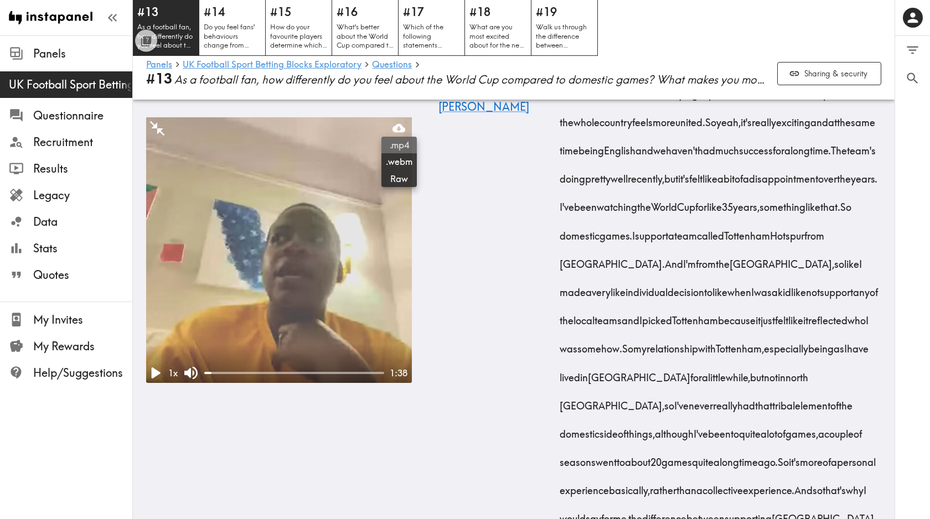
click at [399, 143] on span ".mp4" at bounding box center [399, 145] width 27 height 12
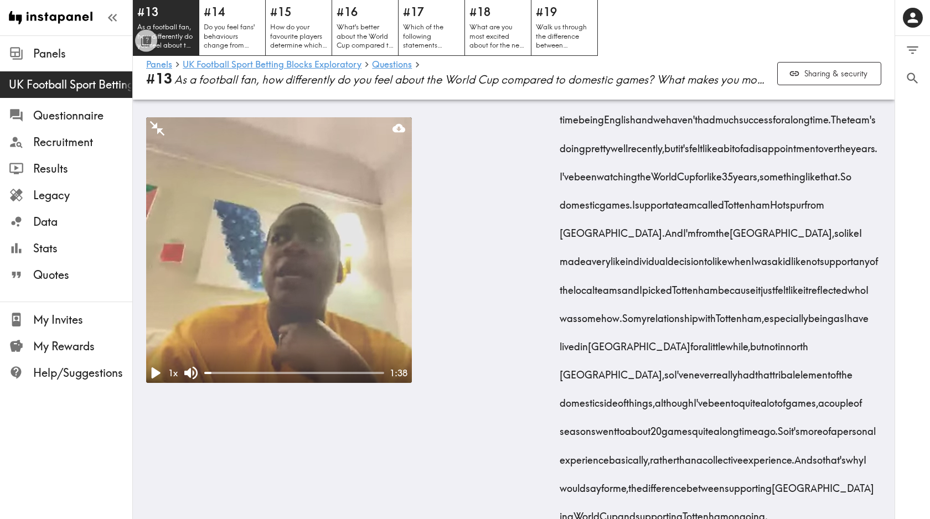
scroll to position [735, 0]
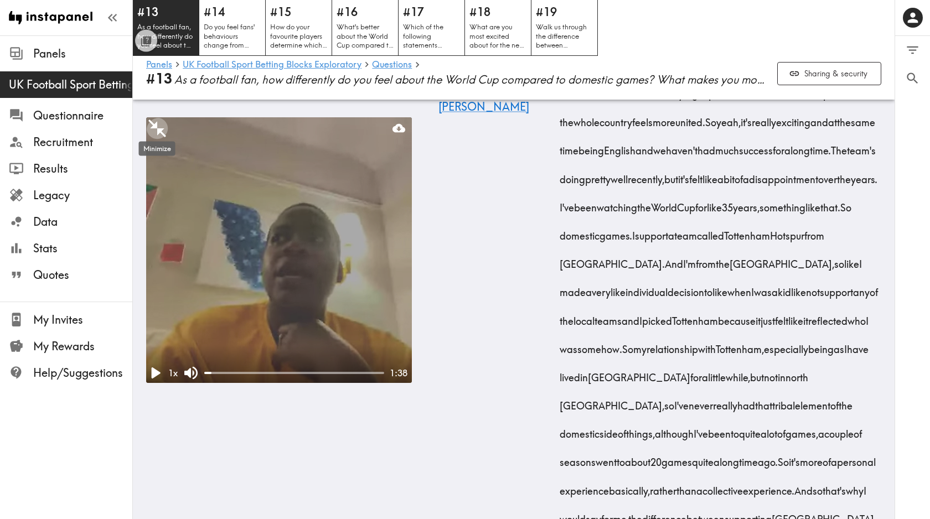
click at [159, 125] on icon "Minimize" at bounding box center [157, 128] width 21 height 21
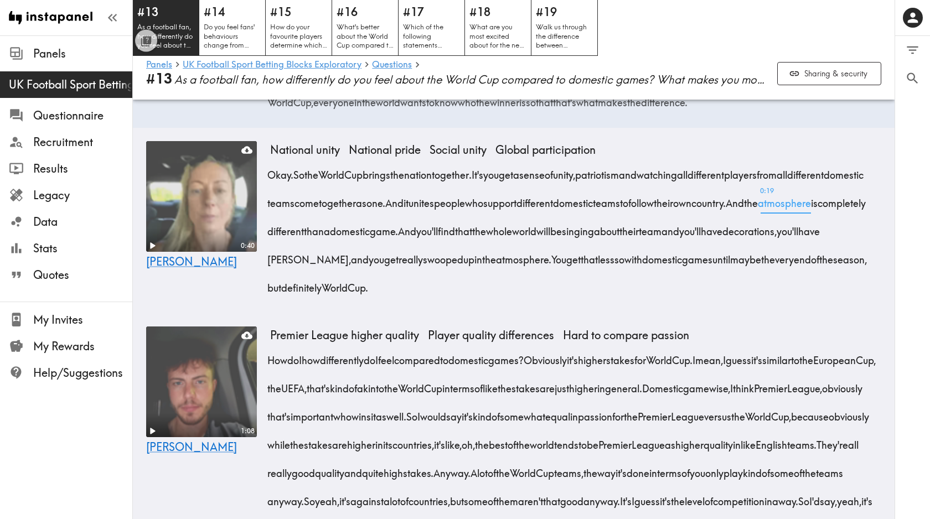
scroll to position [1092, 0]
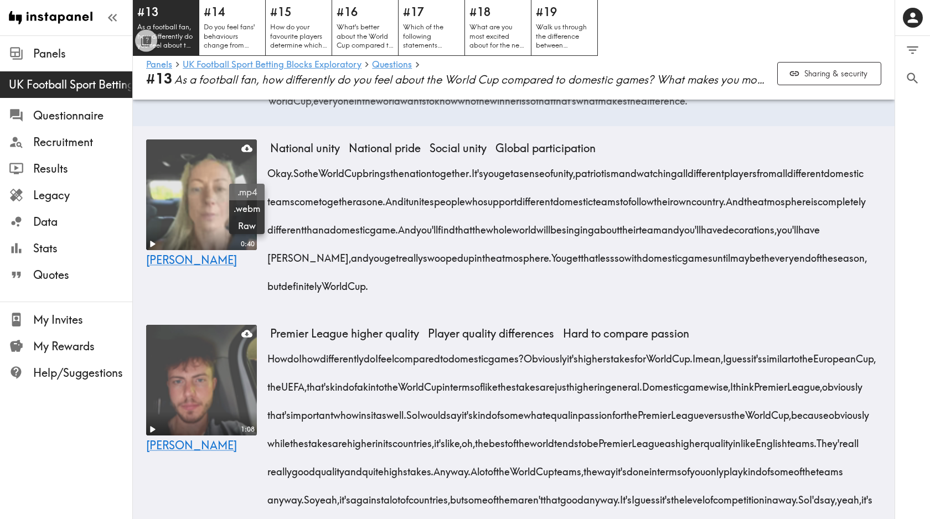
click at [247, 190] on span ".mp4" at bounding box center [247, 192] width 27 height 12
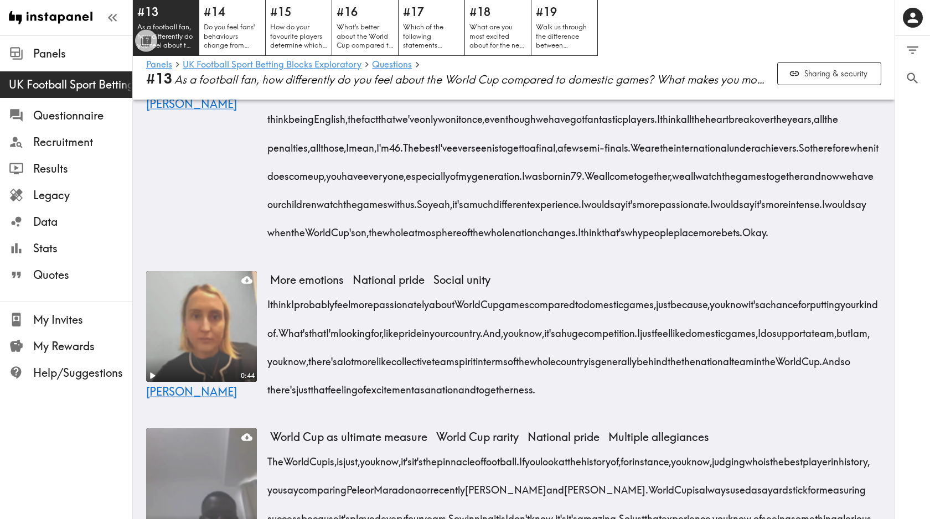
scroll to position [4558, 0]
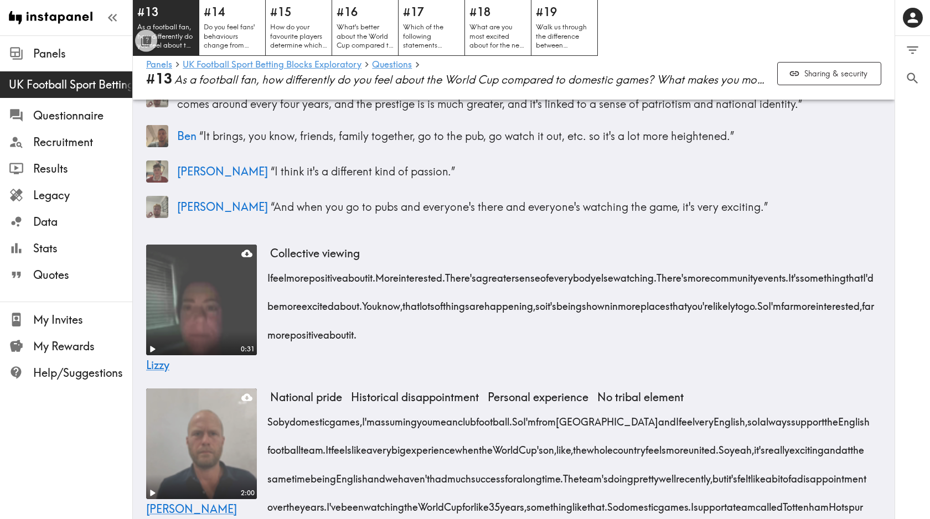
scroll to position [228, 0]
